Goal: Check status: Check status

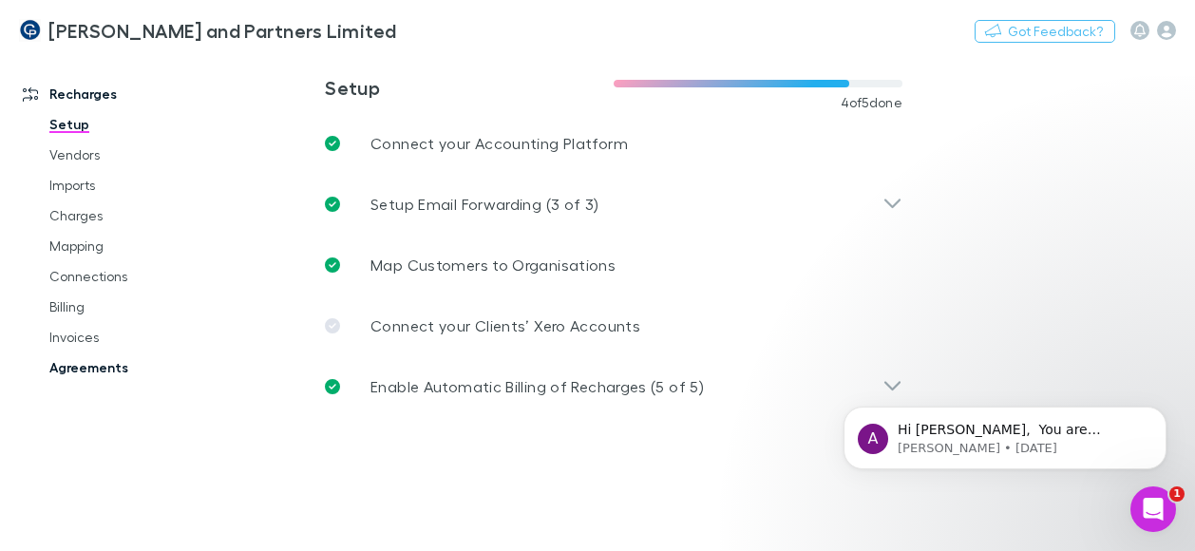
click at [97, 373] on link "Agreements" at bounding box center [135, 367] width 210 height 30
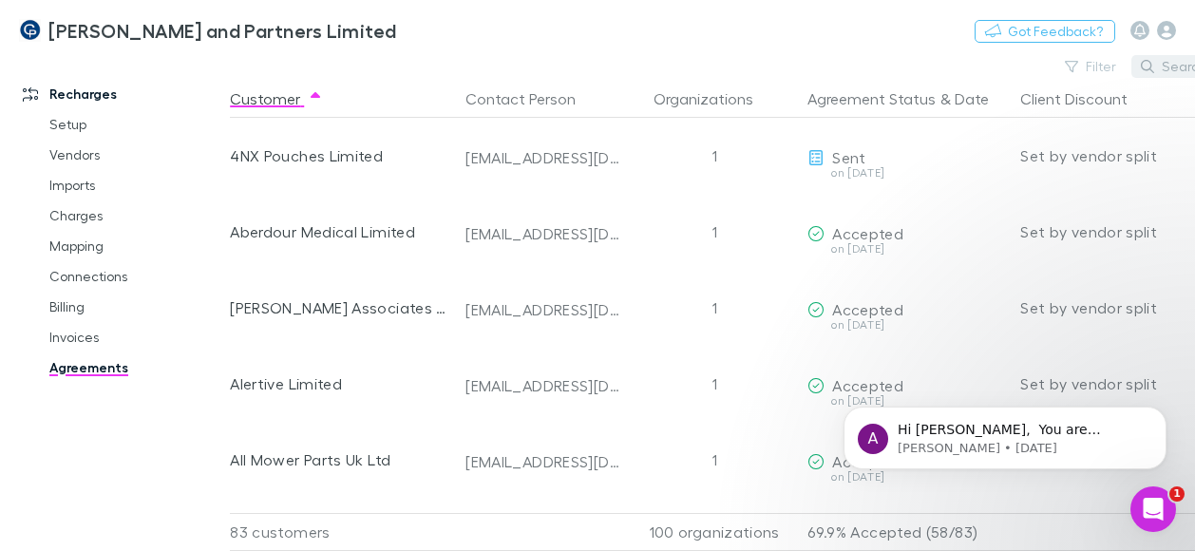
click at [1161, 71] on button "Search" at bounding box center [1174, 66] width 86 height 23
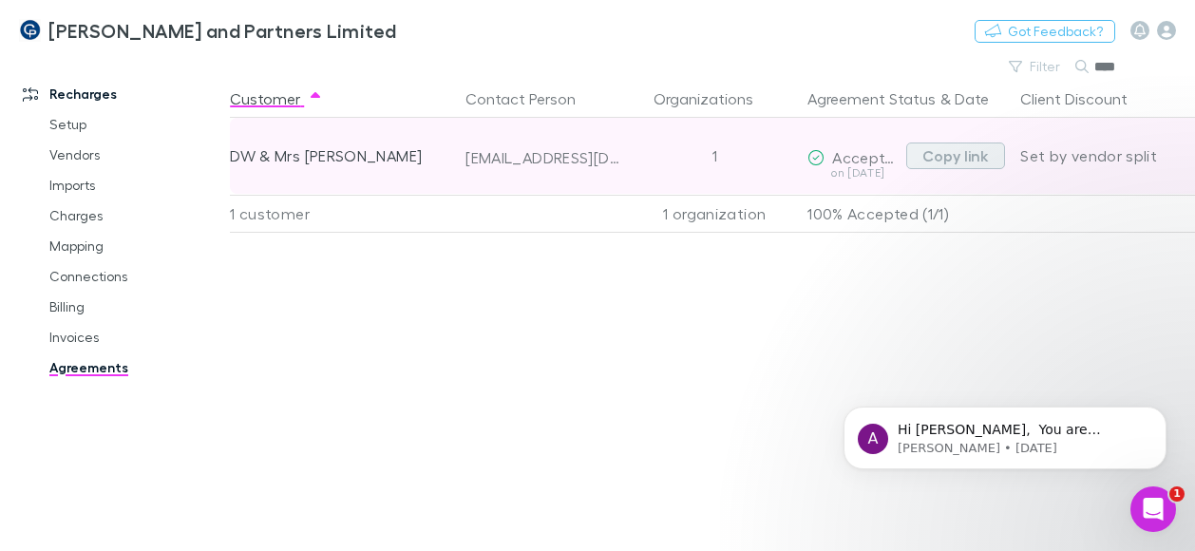
type input "****"
click at [952, 158] on button "Copy link" at bounding box center [955, 155] width 99 height 27
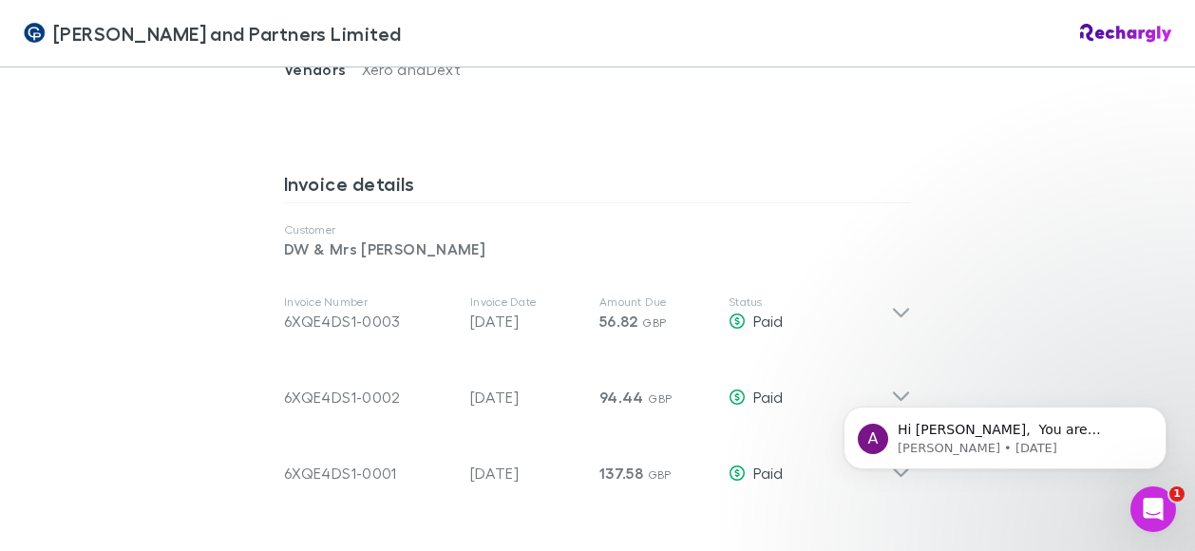
scroll to position [975, 0]
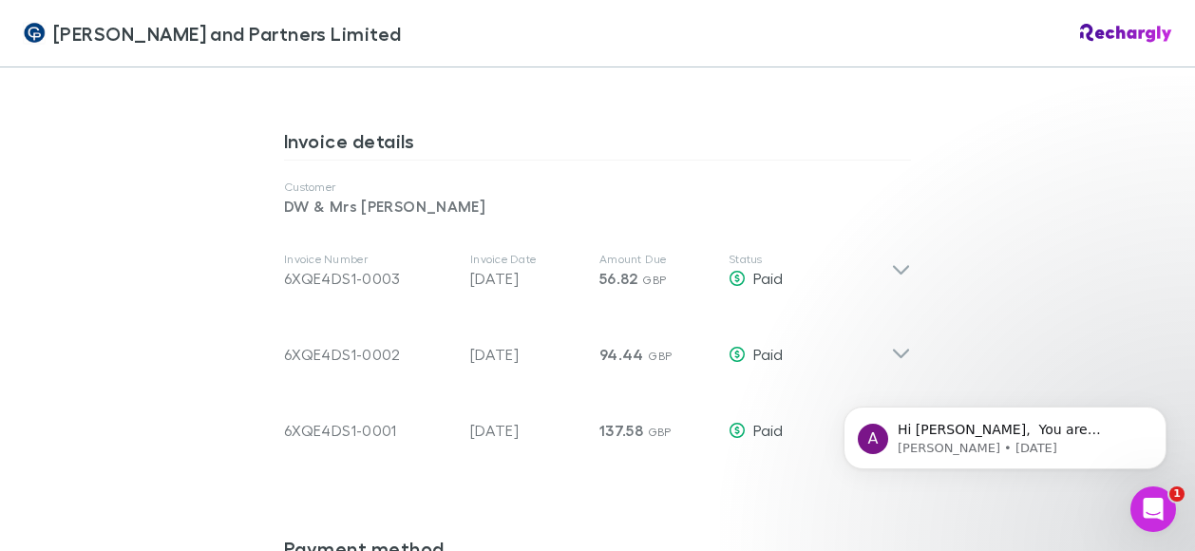
click at [893, 372] on html "A Hi Steven, ​ You are importing this in the wrong format. DD/MM/YY ​ Before ex…" at bounding box center [1005, 433] width 380 height 133
click at [885, 387] on body "A Hi Steven, ​ You are importing this in the wrong format. DD/MM/YY ​ Before ex…" at bounding box center [1004, 433] width 365 height 118
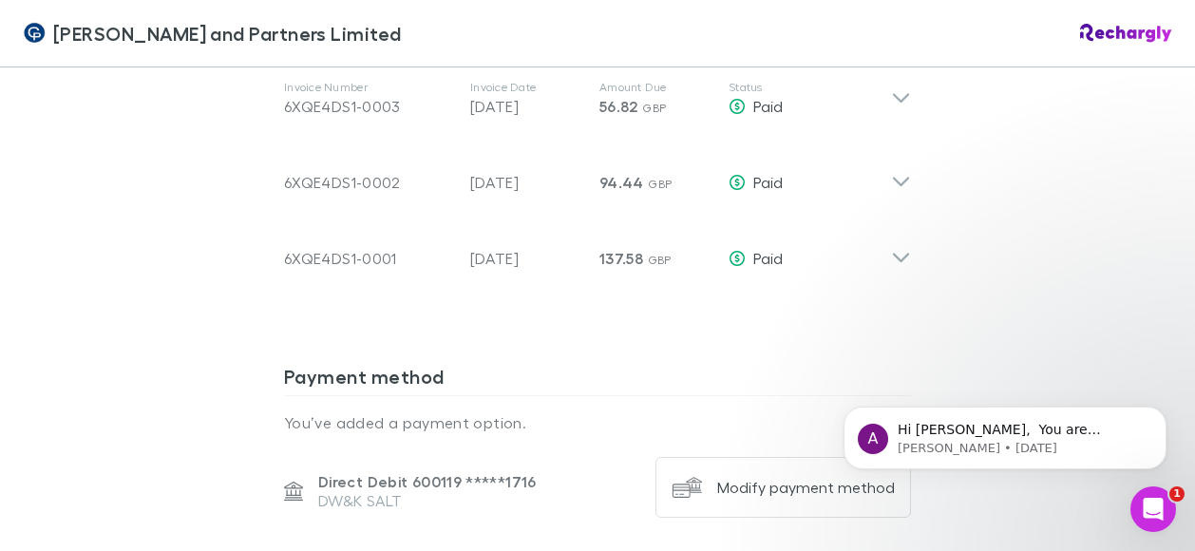
scroll to position [1153, 0]
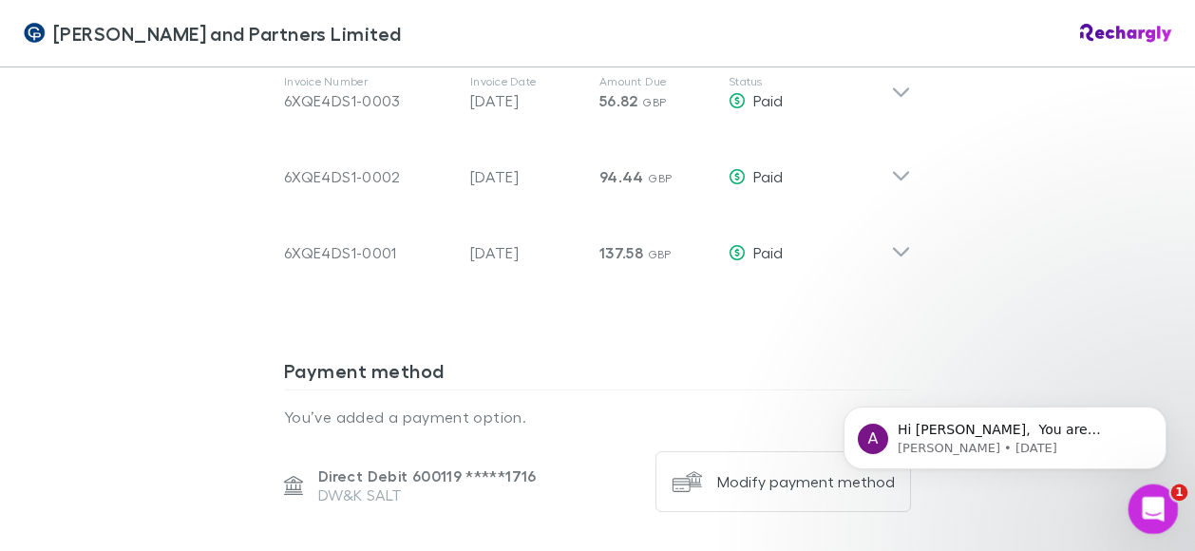
click at [1137, 501] on div "Open Intercom Messenger" at bounding box center [1150, 506] width 63 height 63
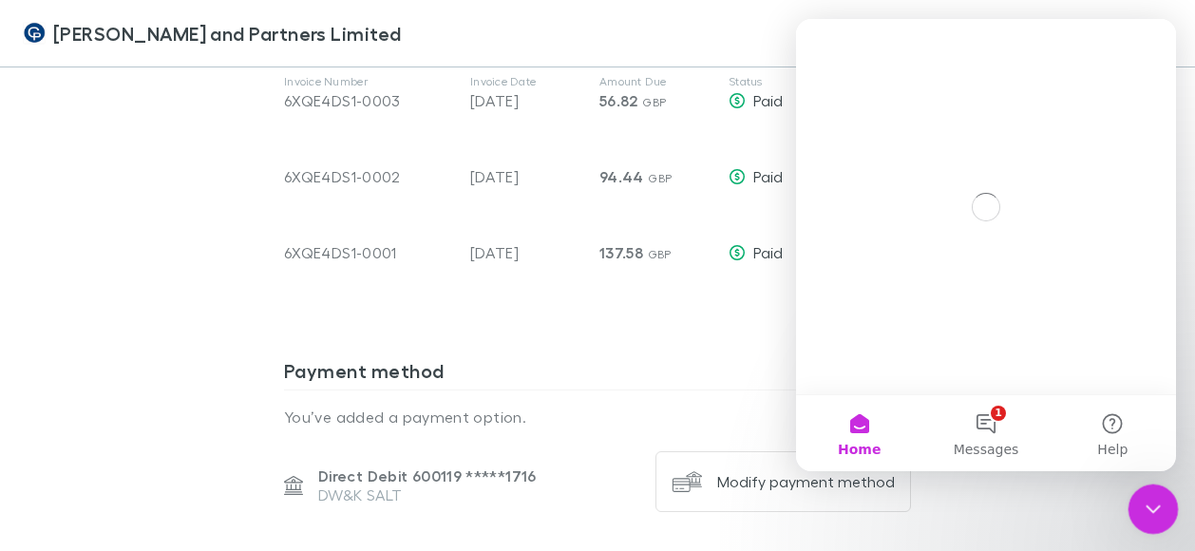
scroll to position [0, 0]
click at [1136, 501] on div "Close Intercom Messenger" at bounding box center [1150, 506] width 46 height 46
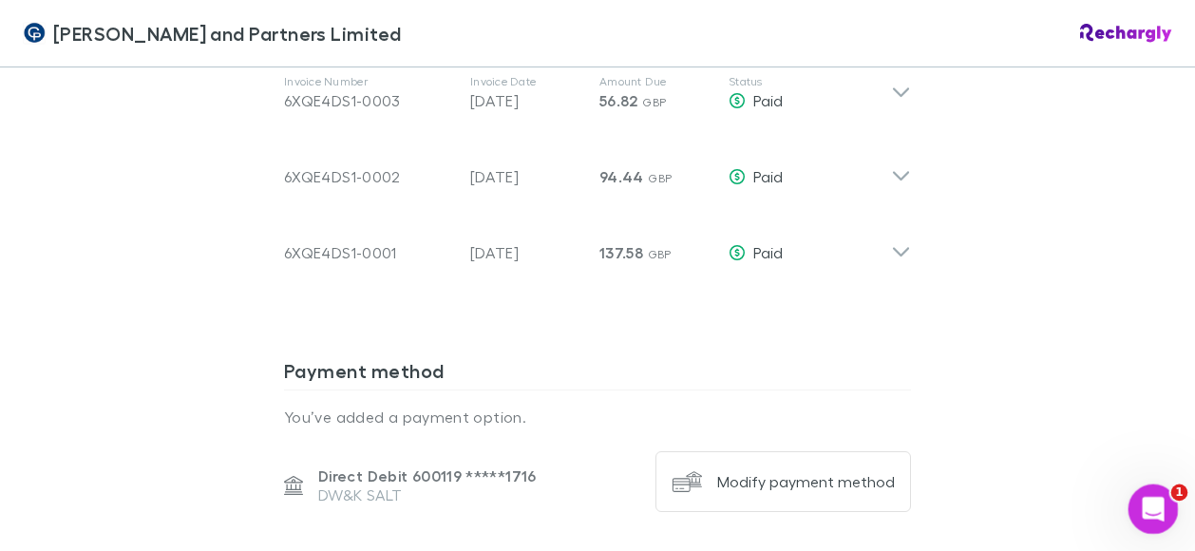
click at [1136, 501] on div "Open Intercom Messenger" at bounding box center [1150, 506] width 63 height 63
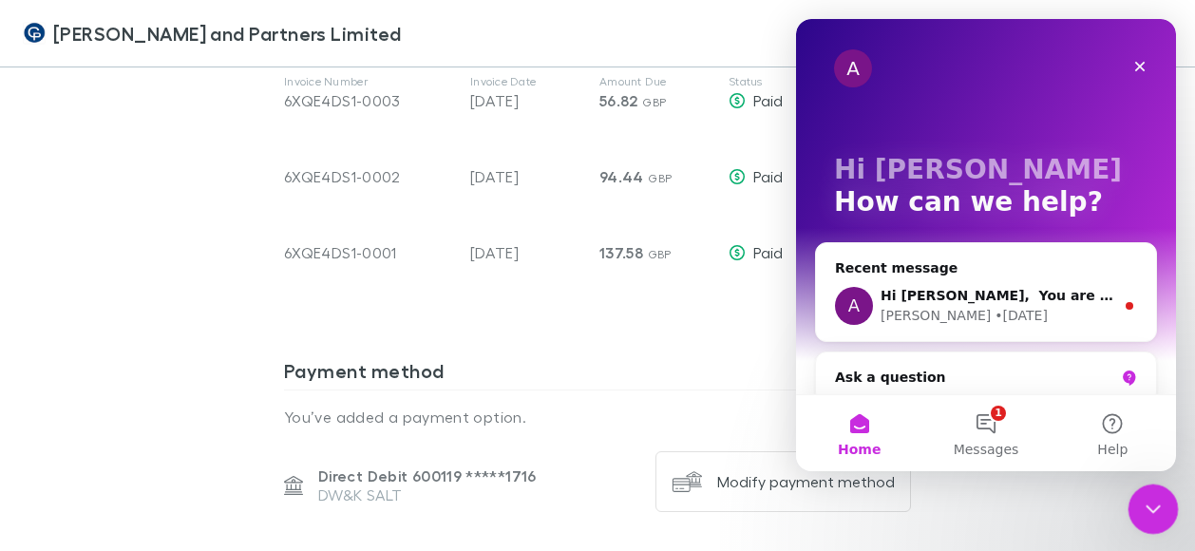
click at [1137, 501] on div "Close Intercom Messenger" at bounding box center [1150, 506] width 46 height 46
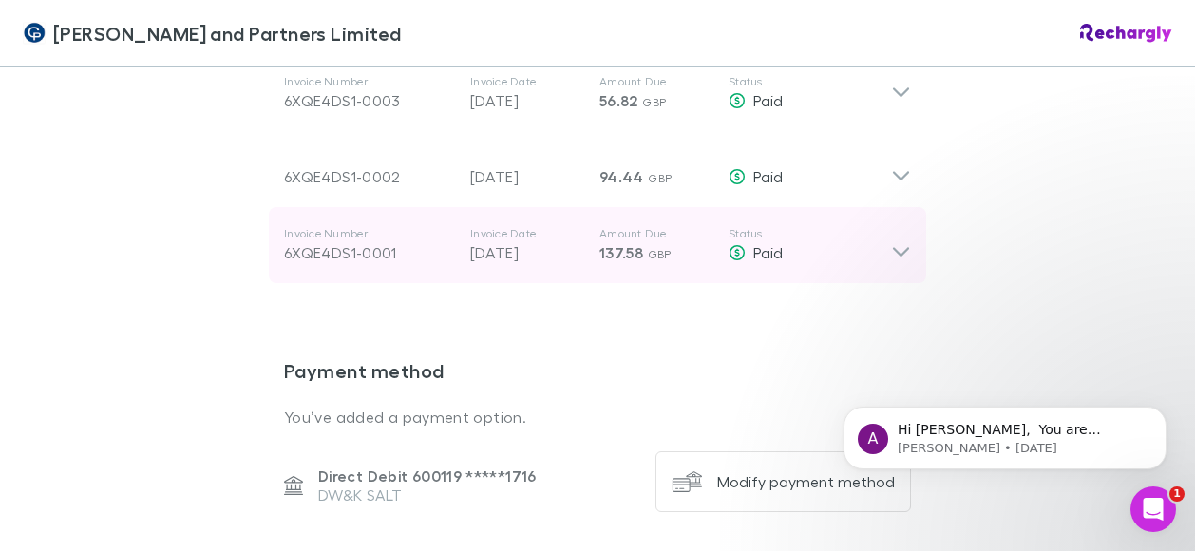
click at [896, 248] on icon at bounding box center [901, 252] width 16 height 9
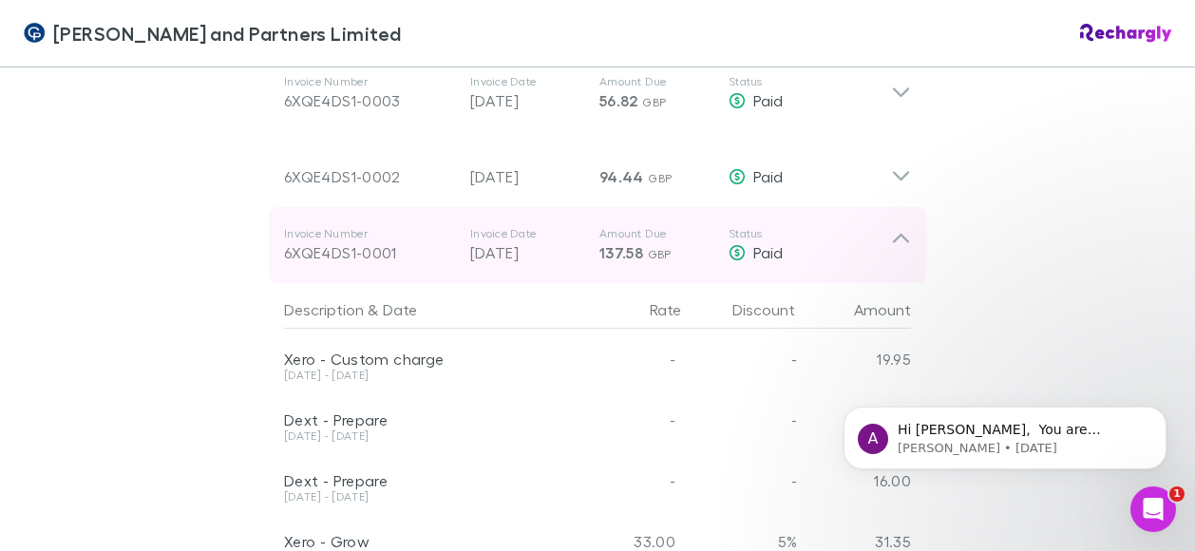
click at [896, 226] on icon at bounding box center [901, 245] width 20 height 38
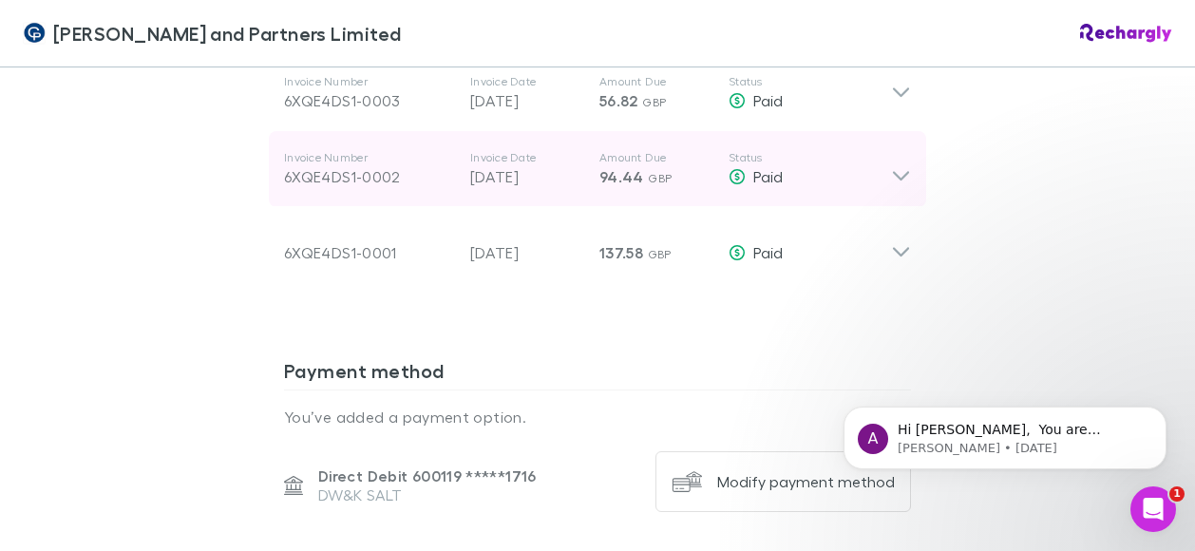
click at [898, 150] on icon at bounding box center [901, 169] width 20 height 38
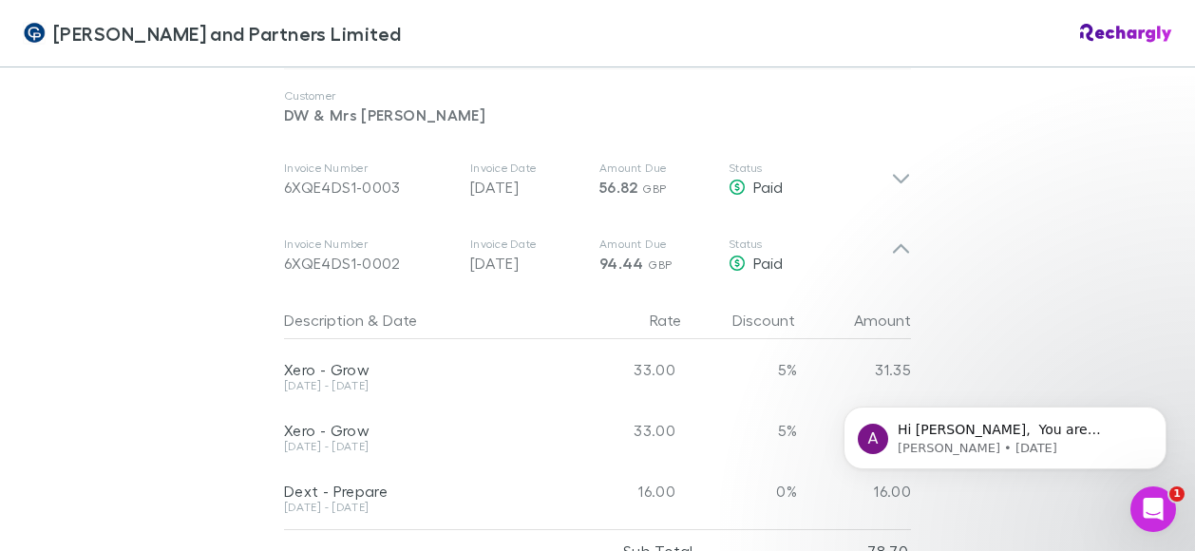
scroll to position [1041, 0]
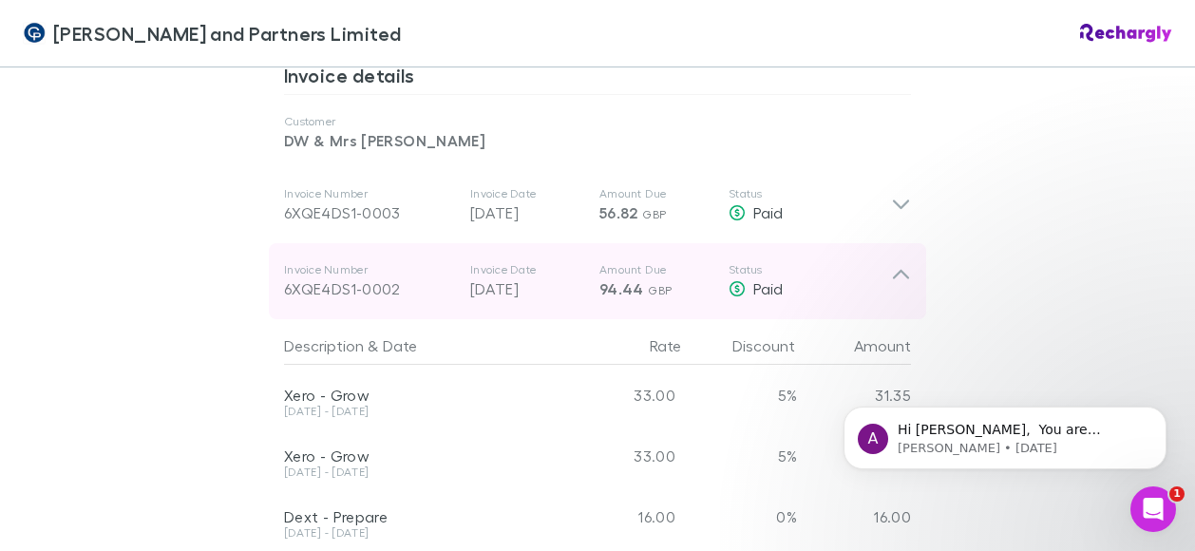
click at [899, 270] on icon at bounding box center [901, 274] width 16 height 9
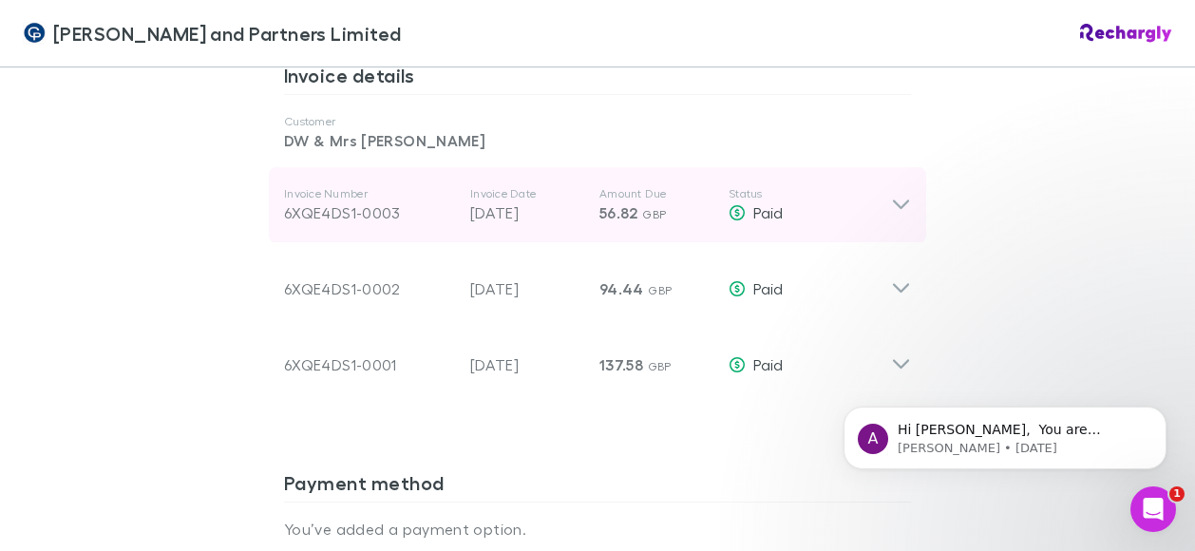
click at [893, 200] on icon at bounding box center [901, 204] width 16 height 9
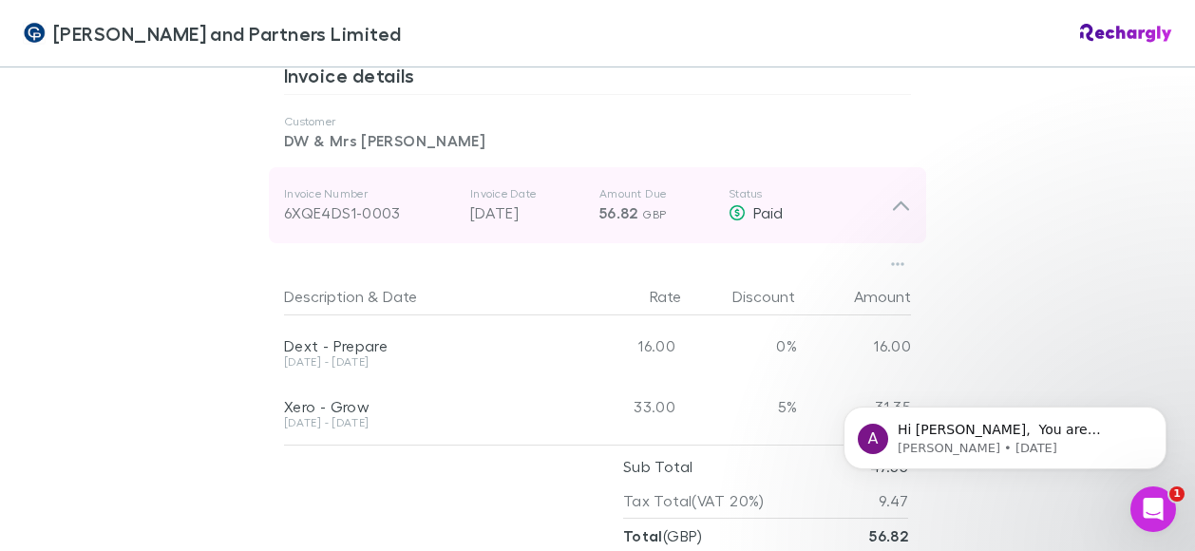
click at [893, 194] on icon at bounding box center [901, 205] width 20 height 23
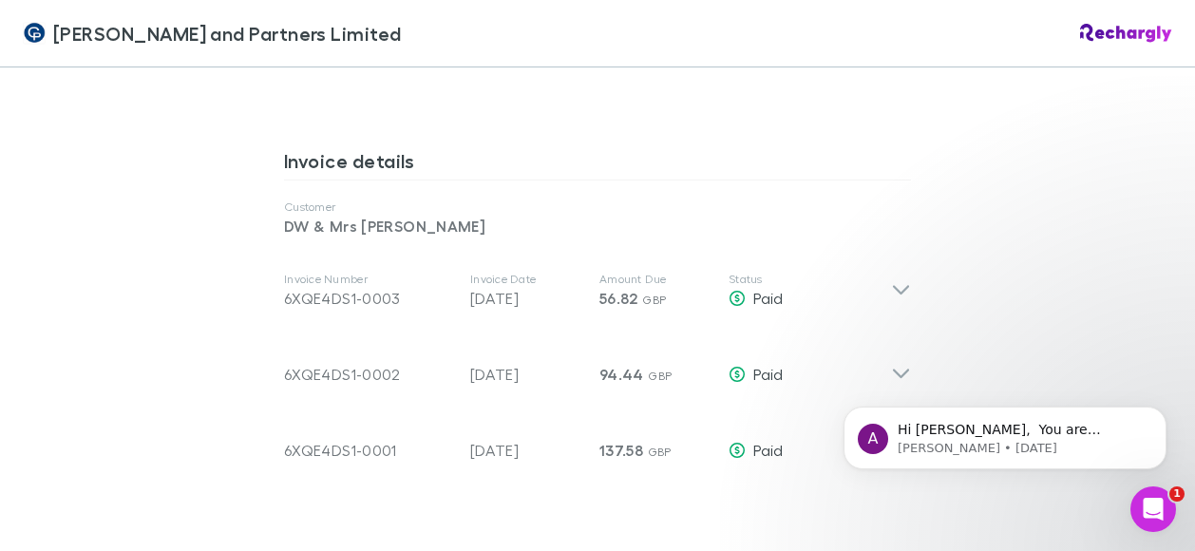
scroll to position [995, 0]
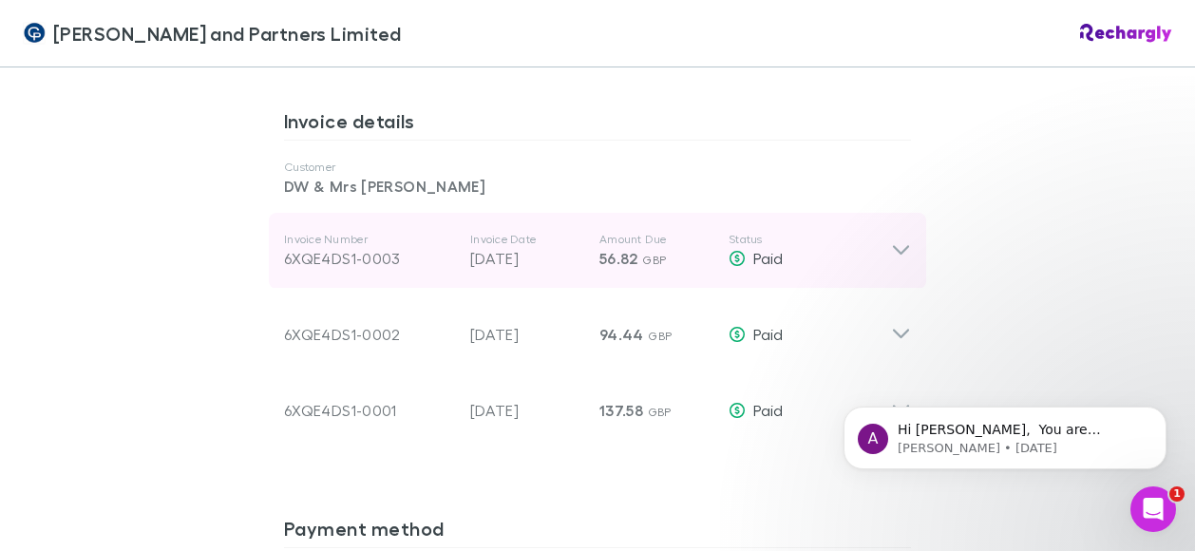
click at [891, 239] on icon at bounding box center [901, 250] width 20 height 23
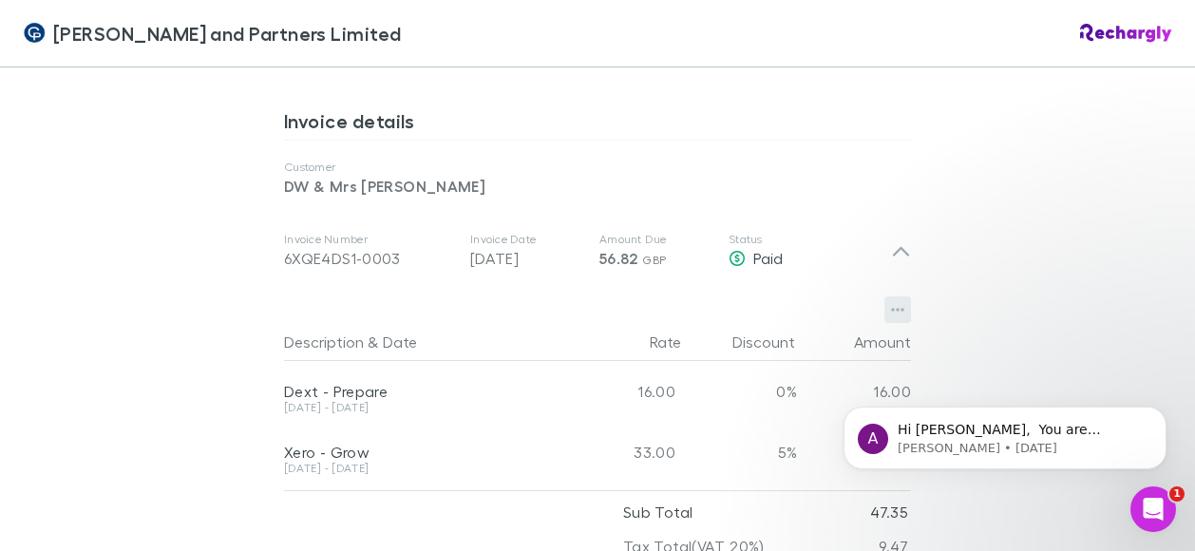
click at [899, 296] on button "button" at bounding box center [897, 309] width 27 height 27
click at [1058, 278] on div at bounding box center [597, 275] width 1195 height 551
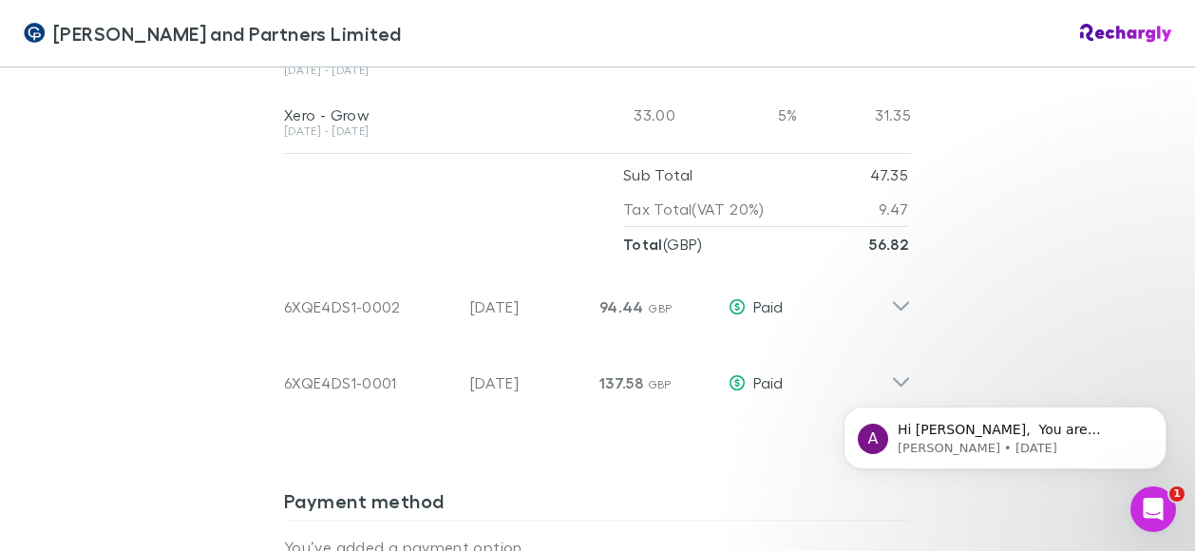
scroll to position [1339, 0]
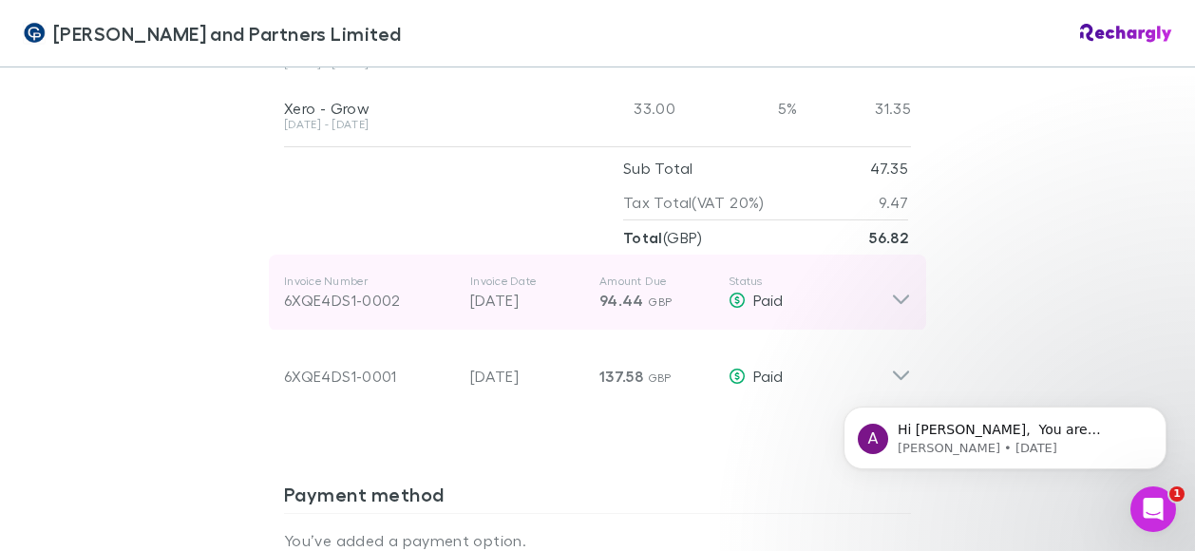
click at [904, 256] on div "Invoice Number 6XQE4DS1-0002 Invoice Date 30 Jul 2025 Amount Due 94.44 GBP Stat…" at bounding box center [597, 293] width 657 height 76
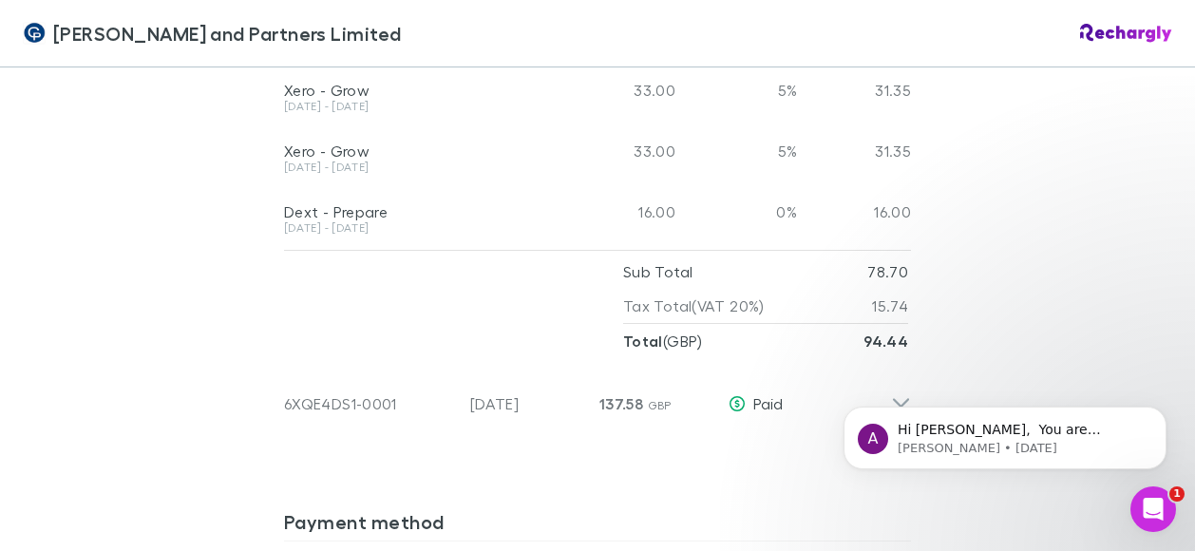
scroll to position [1608, 0]
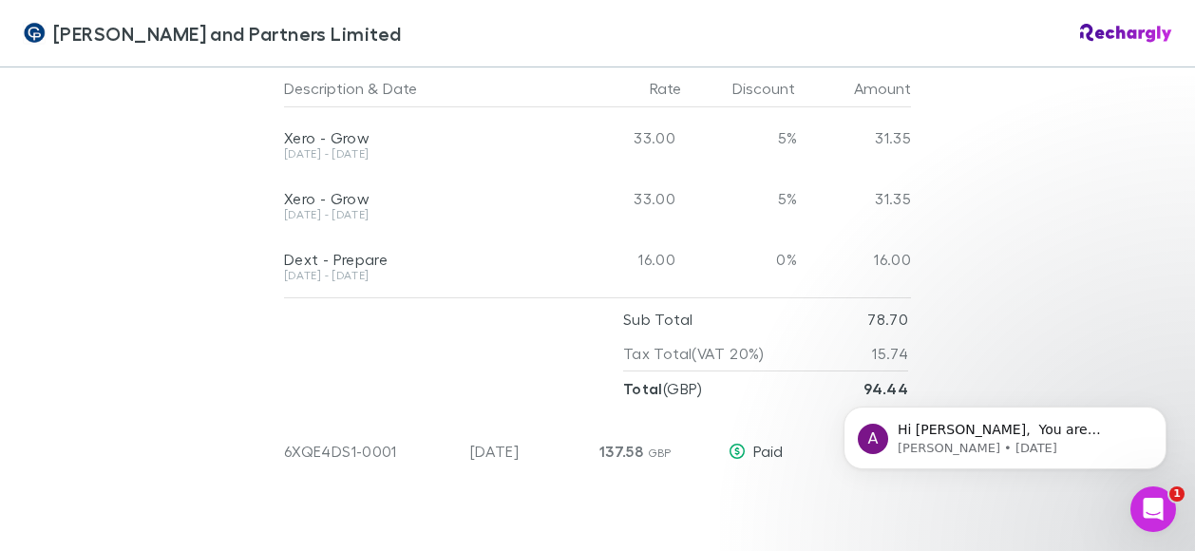
click at [879, 391] on body "A Hi Steven, ​ You are importing this in the wrong format. DD/MM/YY ​ Before ex…" at bounding box center [1004, 433] width 365 height 118
click at [879, 394] on body "A Hi Steven, ​ You are importing this in the wrong format. DD/MM/YY ​ Before ex…" at bounding box center [1004, 433] width 365 height 118
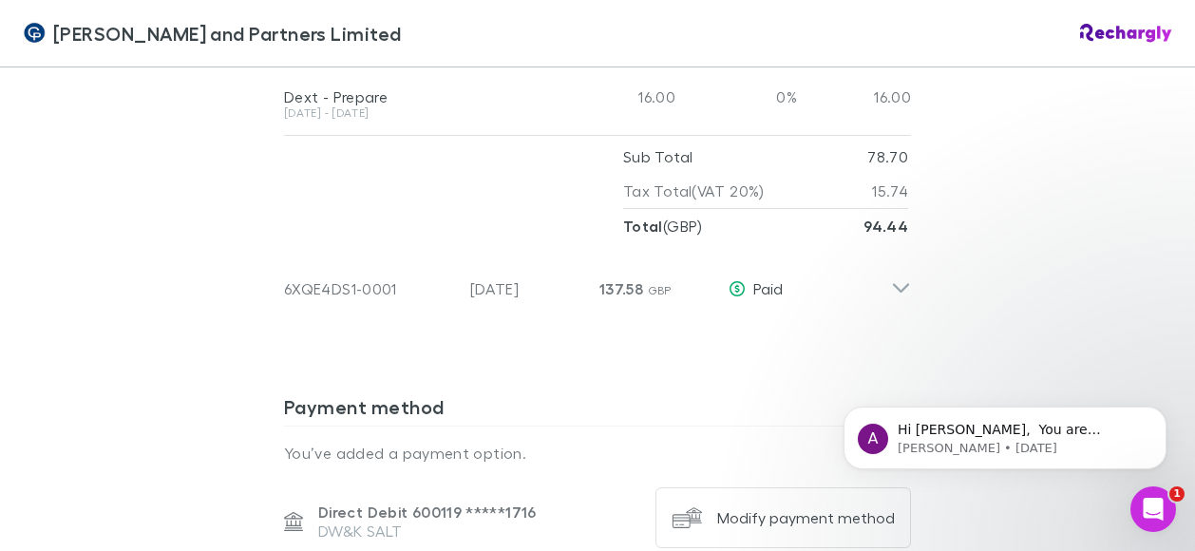
scroll to position [1811, 0]
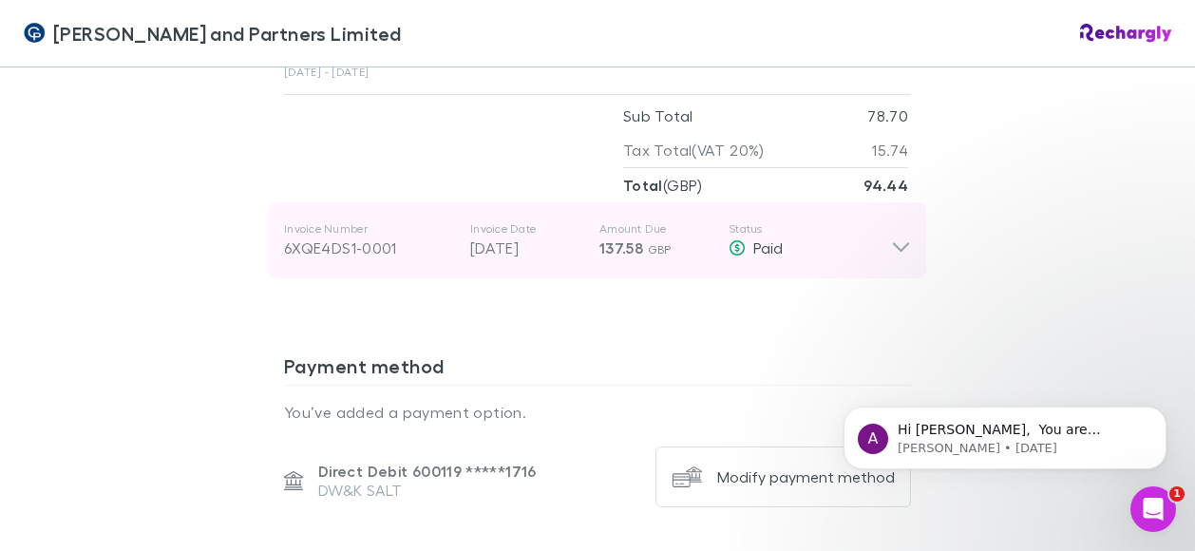
click at [902, 212] on div "Invoice Number 6XQE4DS1-0001 Invoice Date 30 Jun 2025 Amount Due 137.58 GBP Sta…" at bounding box center [597, 240] width 657 height 76
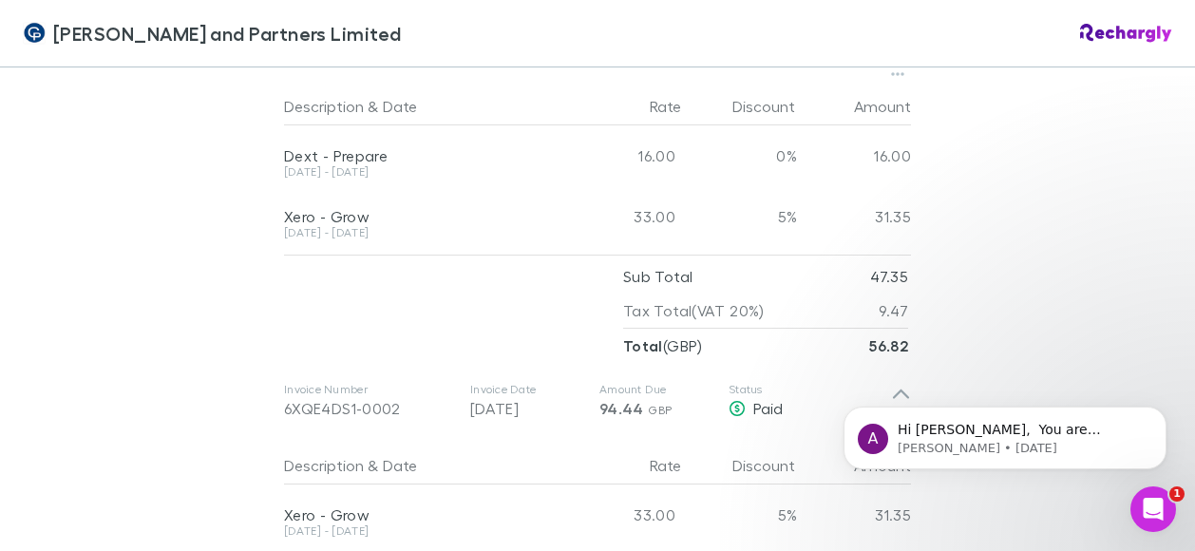
scroll to position [1226, 0]
